Goal: Transaction & Acquisition: Donate

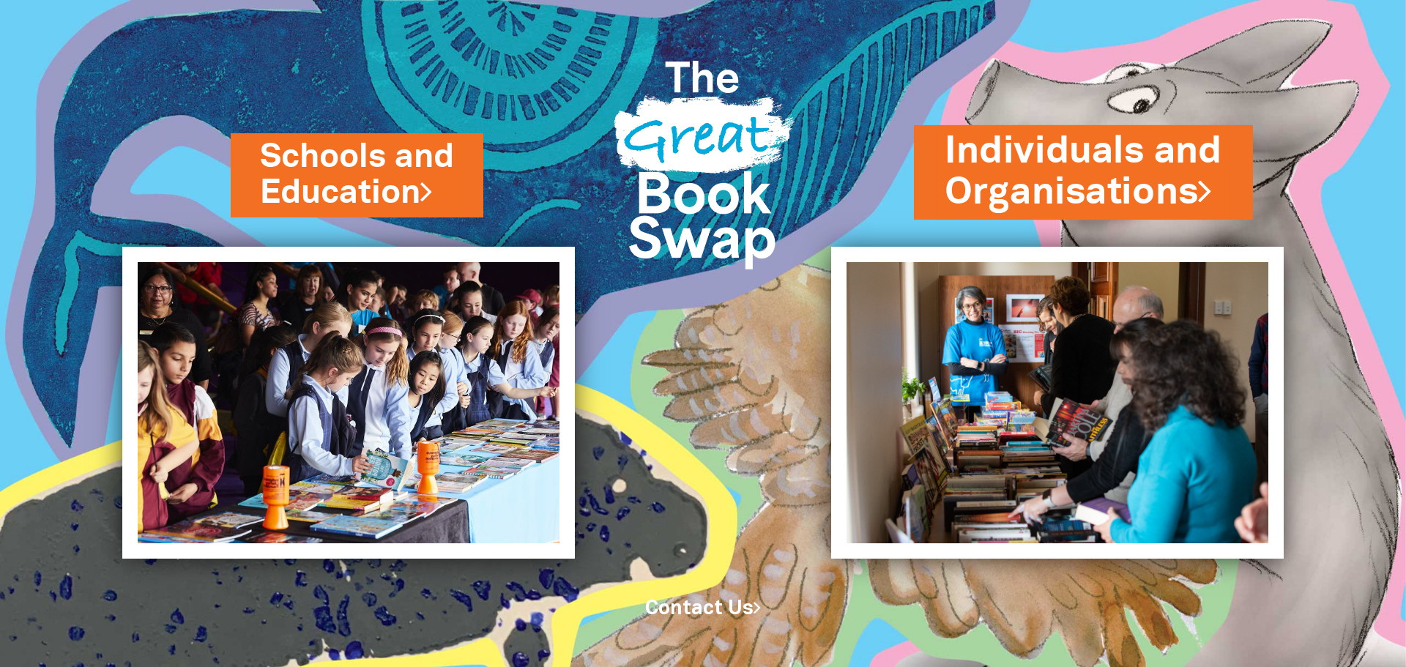
click at [1114, 162] on link "Individuals and Organisations" at bounding box center [1083, 172] width 277 height 92
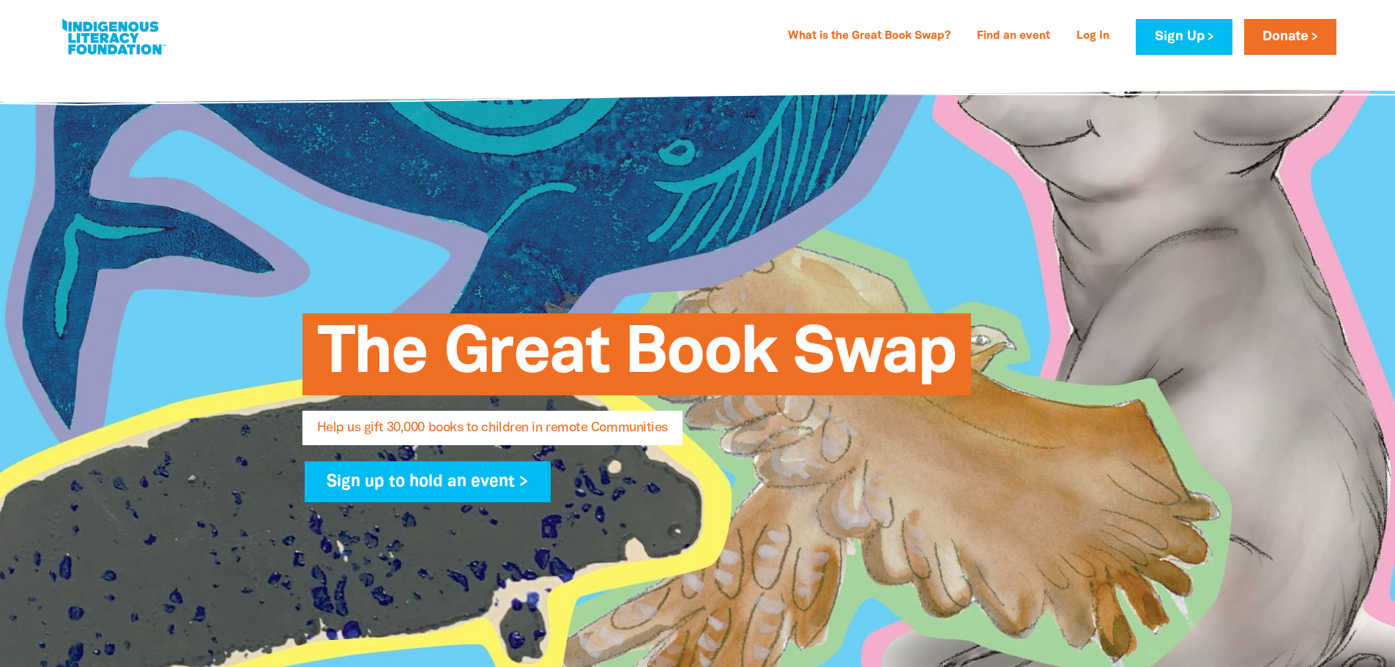
select select "AU"
click at [1286, 32] on link "Donate" at bounding box center [1290, 37] width 92 height 36
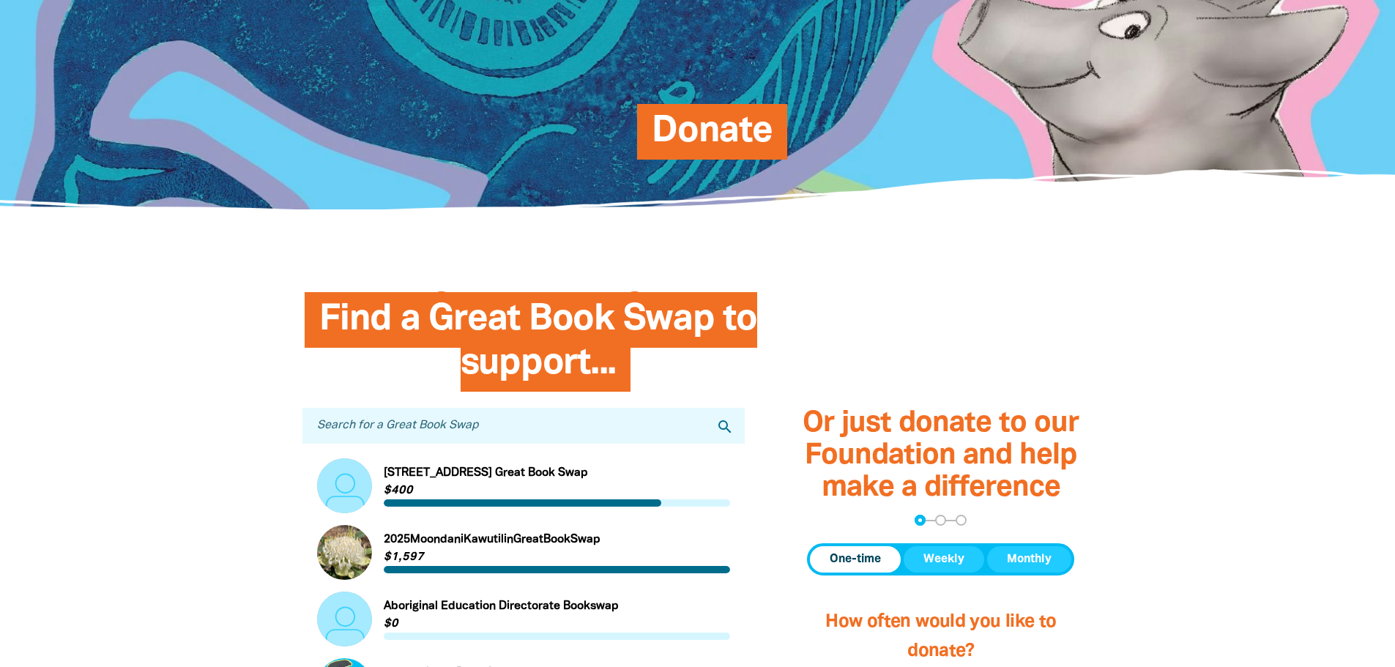
scroll to position [293, 0]
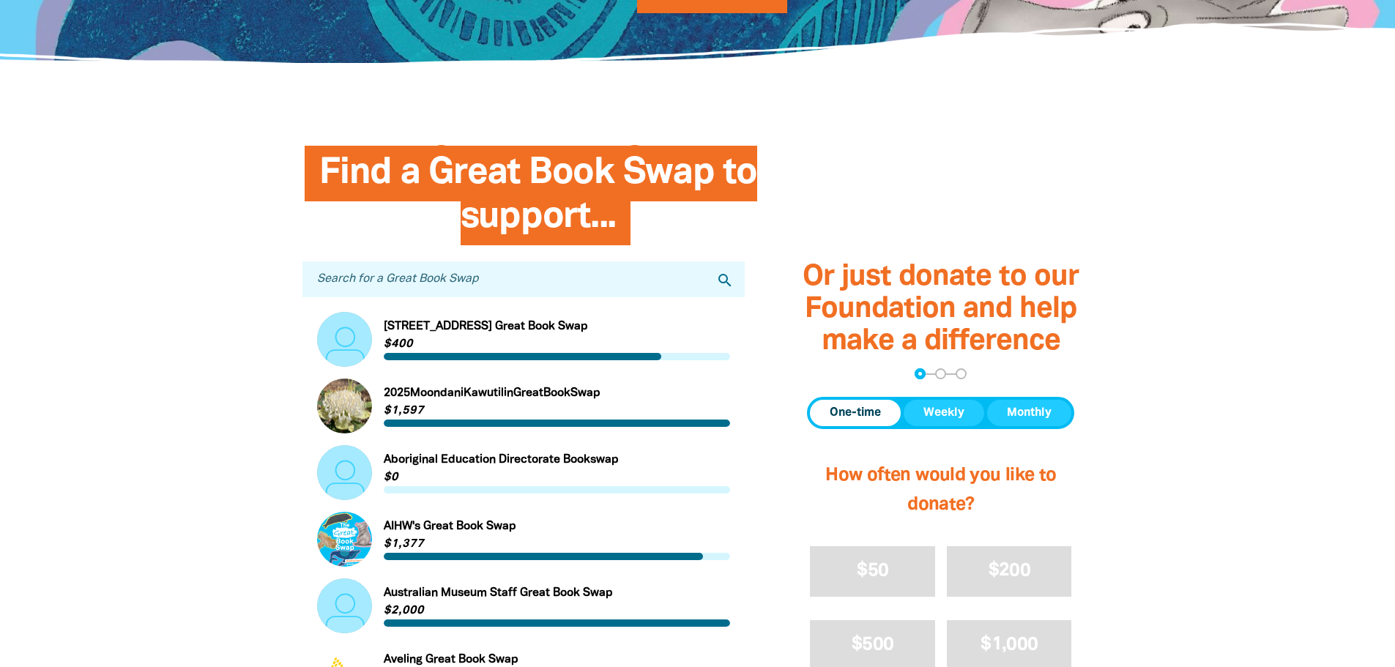
click at [476, 275] on input "Search for a Great Book Swap" at bounding box center [523, 279] width 443 height 36
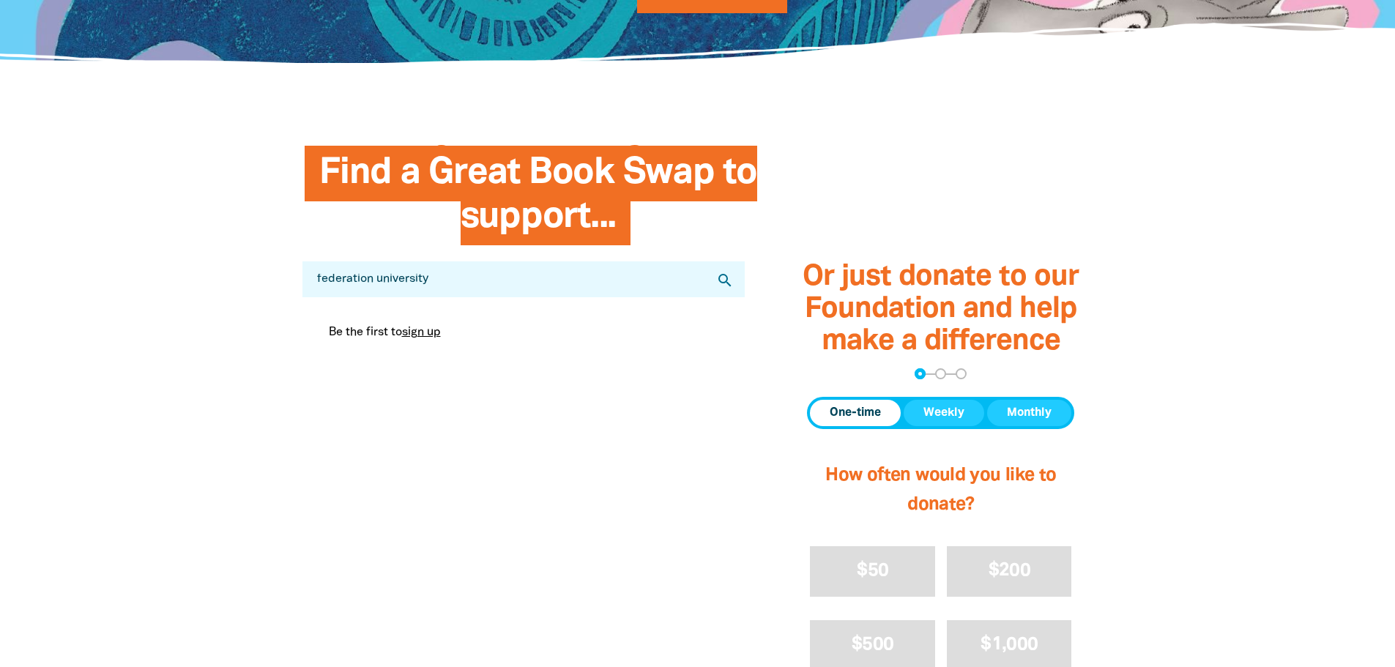
click at [732, 283] on icon "search" at bounding box center [725, 281] width 18 height 18
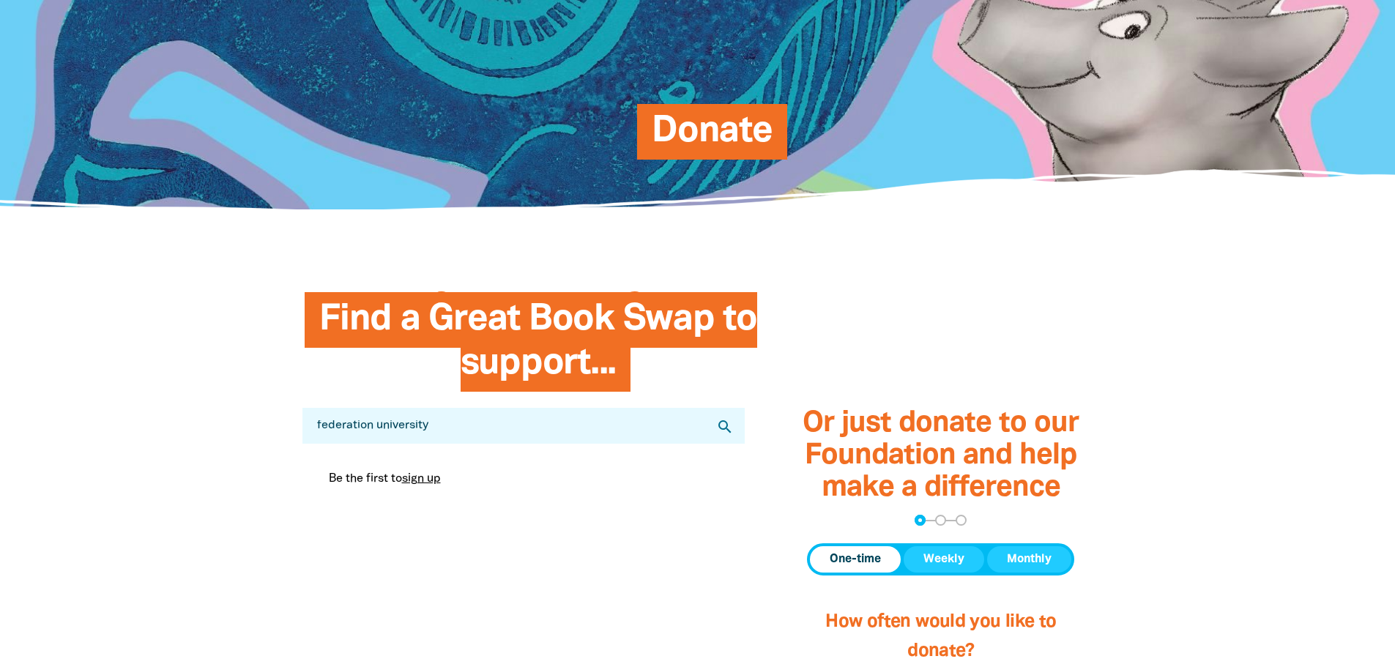
click at [411, 428] on input "federation university" at bounding box center [523, 426] width 443 height 36
click at [387, 428] on input "federation university" at bounding box center [523, 426] width 443 height 36
drag, startPoint x: 481, startPoint y: 426, endPoint x: 78, endPoint y: 376, distance: 405.8
click at [78, 376] on section "Find a Great Book Swap to support... Search for a Great Book Swap federation un…" at bounding box center [697, 675] width 1395 height 813
click at [406, 423] on input "federation university" at bounding box center [523, 426] width 443 height 36
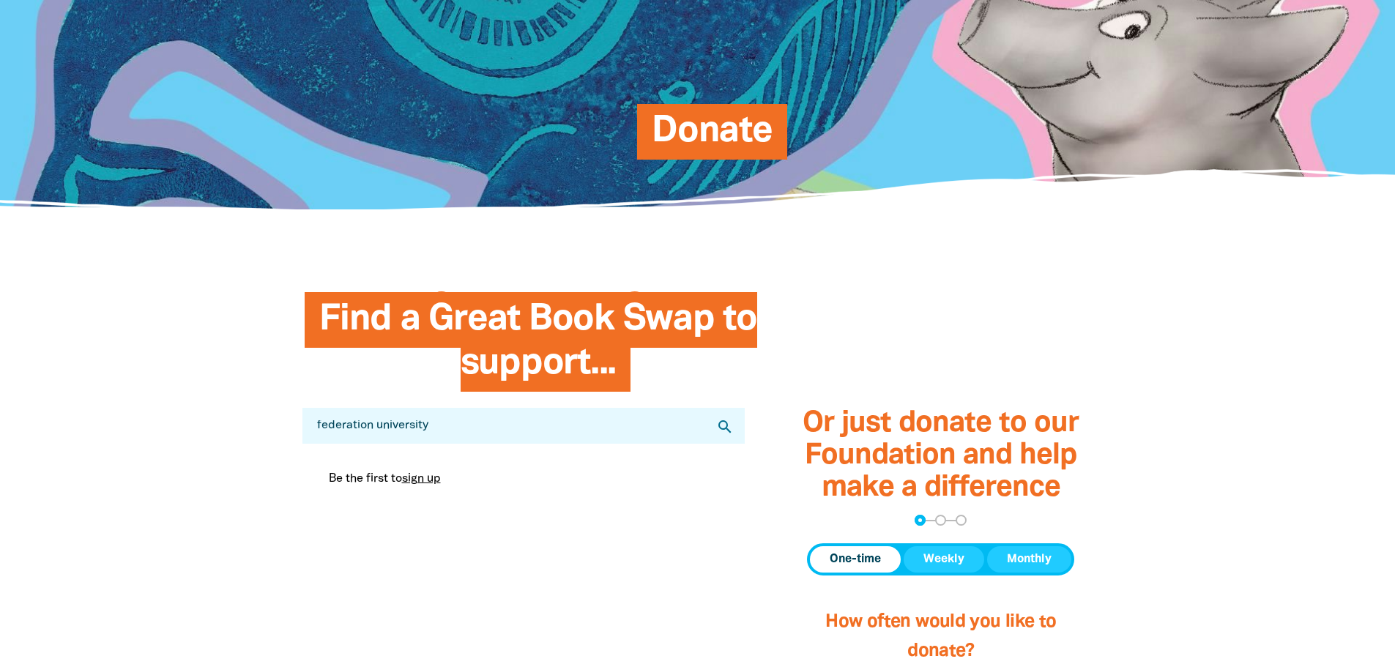
click at [406, 423] on input "federation university" at bounding box center [523, 426] width 443 height 36
type input "federation"
click at [723, 435] on icon "search" at bounding box center [725, 427] width 18 height 18
click at [727, 437] on input "federation" at bounding box center [523, 426] width 443 height 36
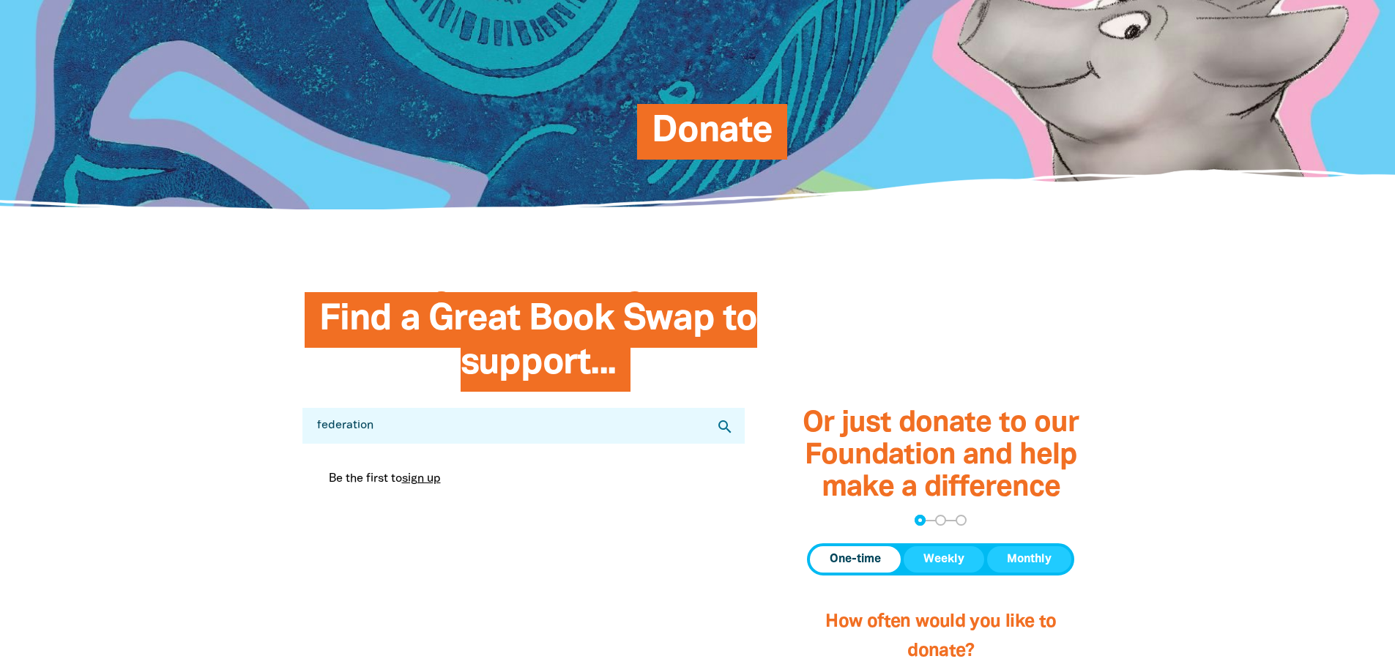
click at [726, 435] on icon "search" at bounding box center [725, 427] width 18 height 18
click at [724, 435] on icon "search" at bounding box center [725, 427] width 18 height 18
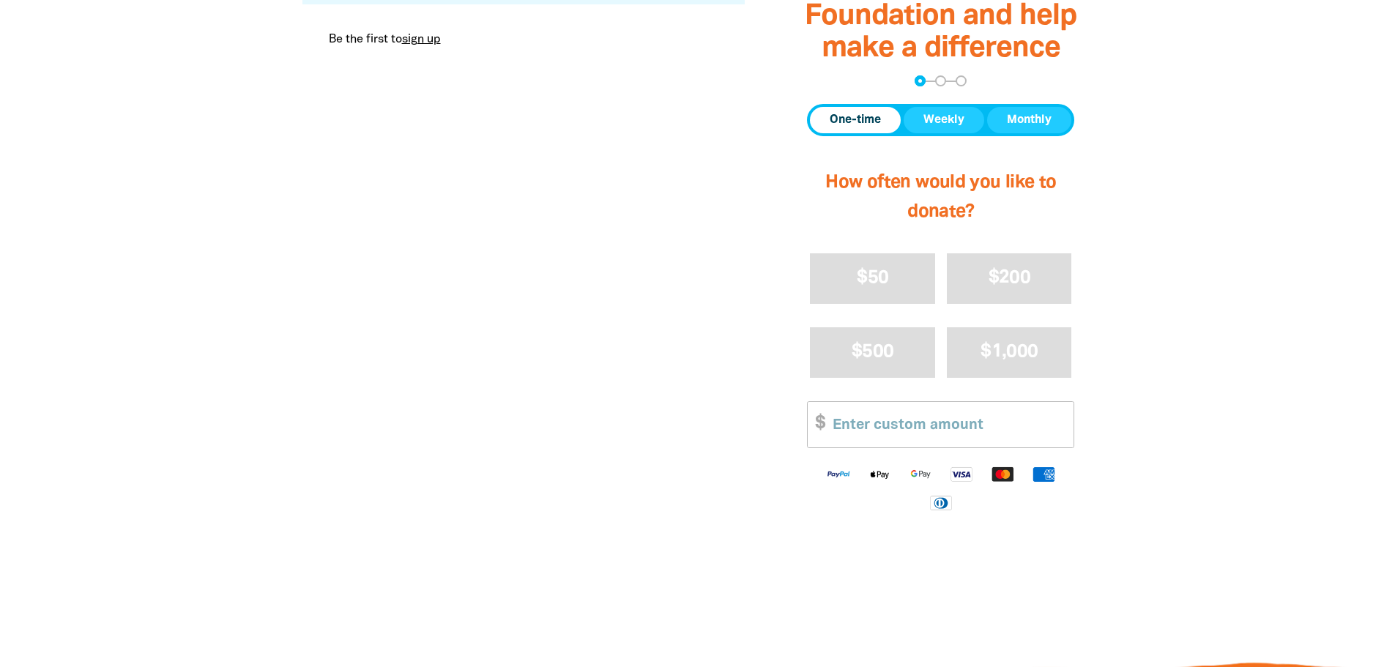
scroll to position [366, 0]
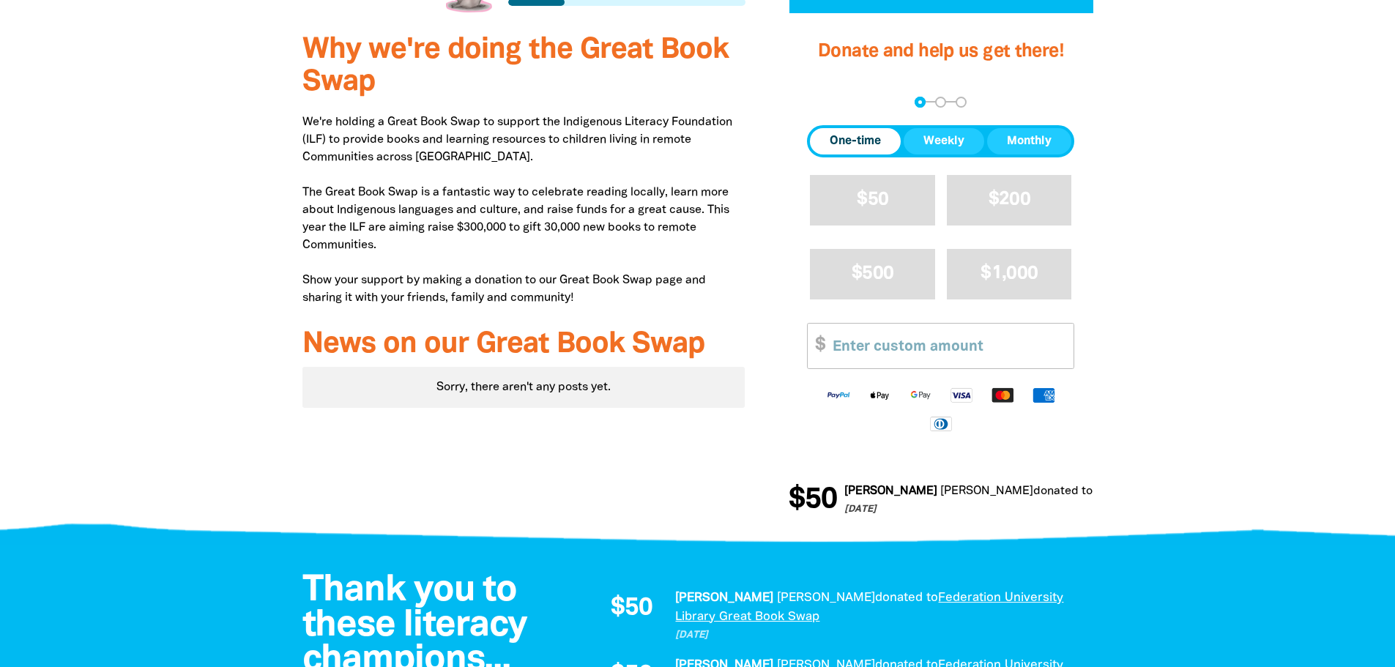
scroll to position [146, 0]
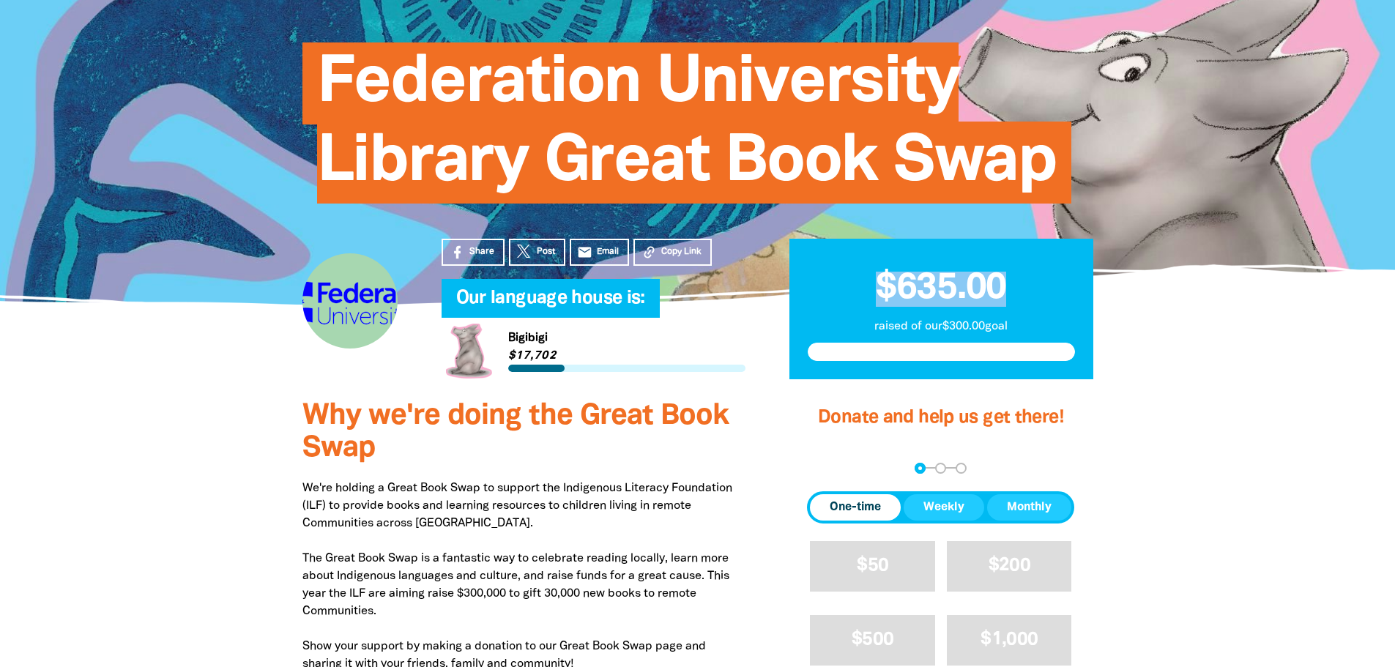
drag, startPoint x: 1016, startPoint y: 284, endPoint x: 882, endPoint y: 287, distance: 133.3
click at [882, 287] on h2 "$635.00" at bounding box center [941, 282] width 267 height 50
copy span "$635.00"
click at [514, 349] on link "Link to [GEOGRAPHIC_DATA]" at bounding box center [594, 351] width 304 height 55
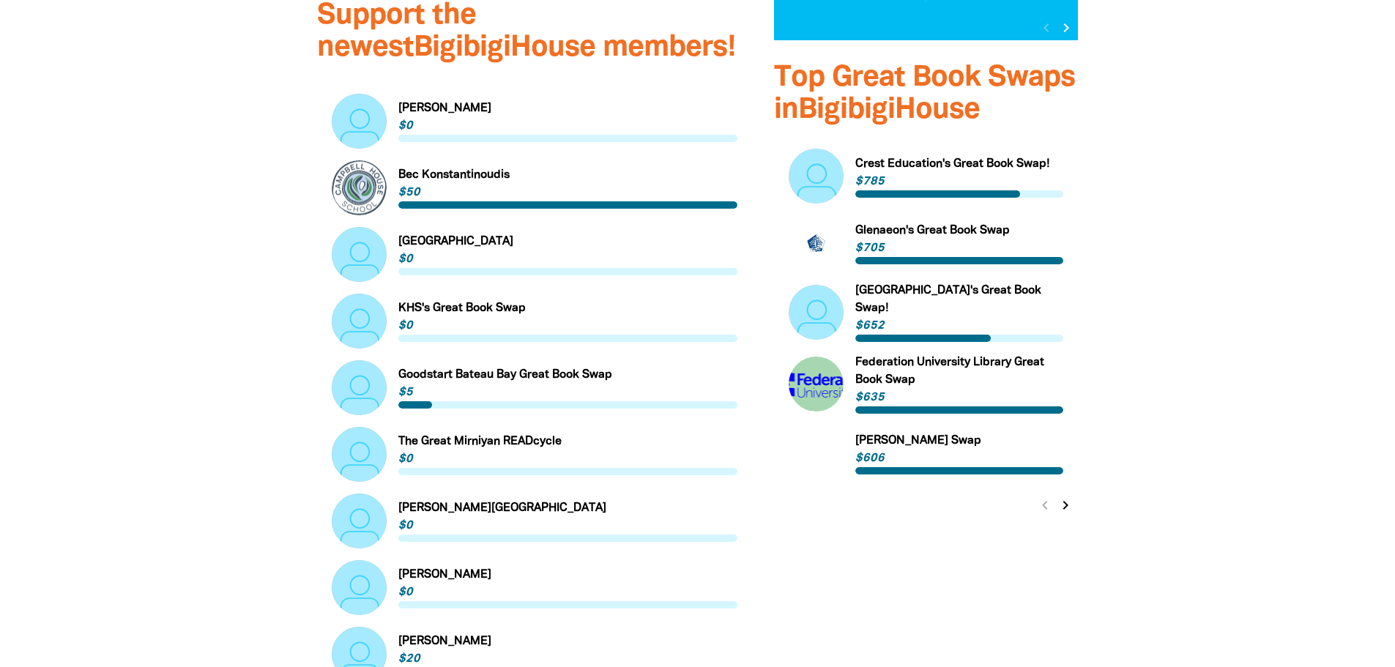
scroll to position [952, 0]
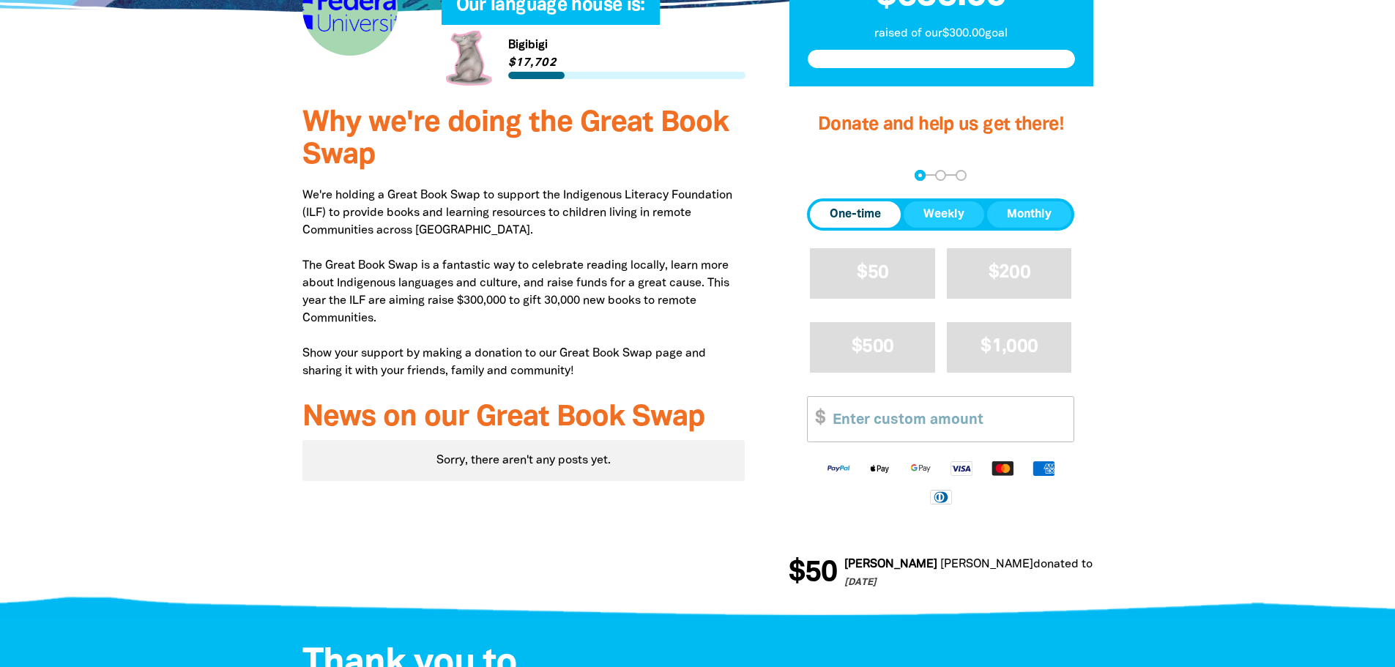
scroll to position [513, 0]
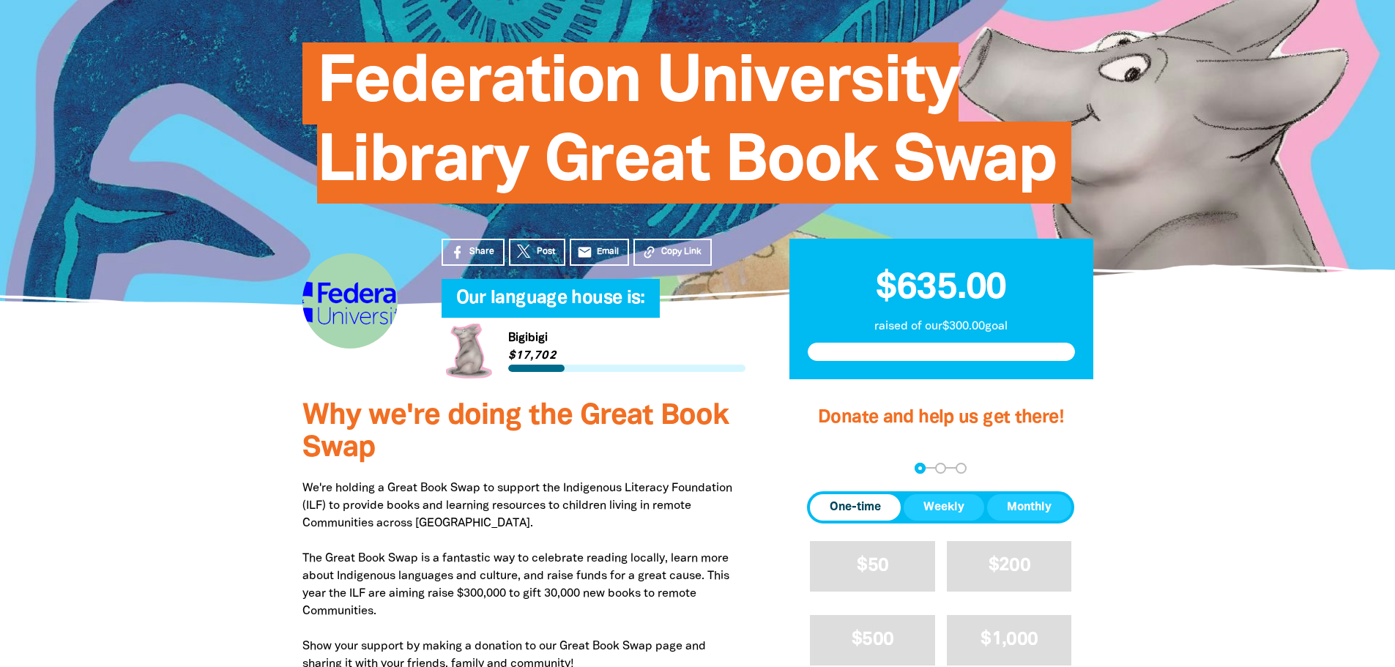
scroll to position [0, 0]
